Goal: Task Accomplishment & Management: Use online tool/utility

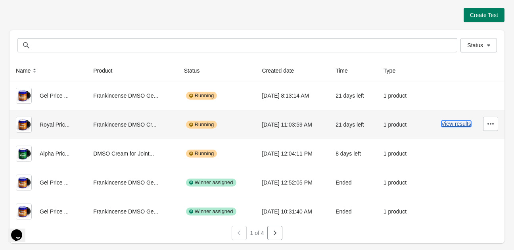
click at [451, 126] on button "View results" at bounding box center [457, 124] width 30 height 6
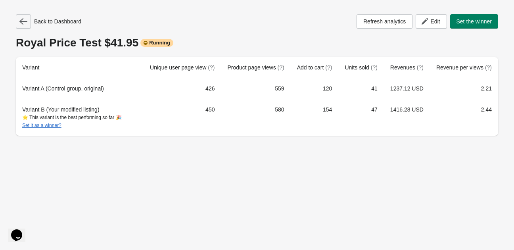
click at [21, 22] on icon "button" at bounding box center [23, 21] width 8 height 6
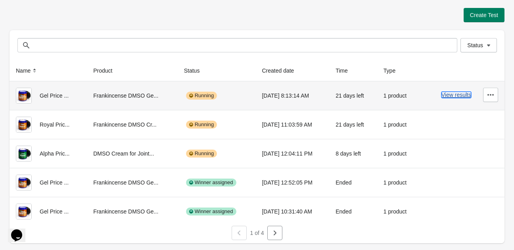
click at [450, 97] on button "View results" at bounding box center [457, 95] width 30 height 6
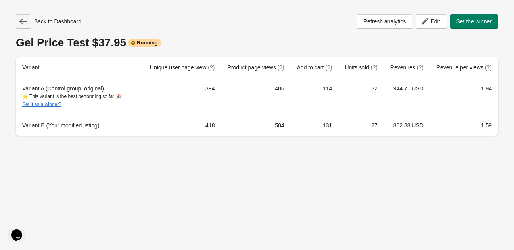
click at [24, 23] on icon "button" at bounding box center [23, 21] width 8 height 8
